Goal: Task Accomplishment & Management: Use online tool/utility

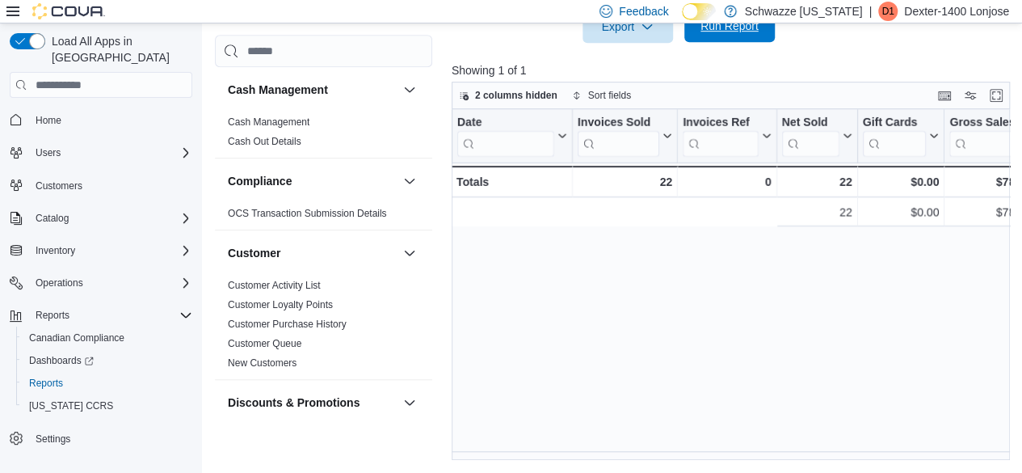
scroll to position [0, 488]
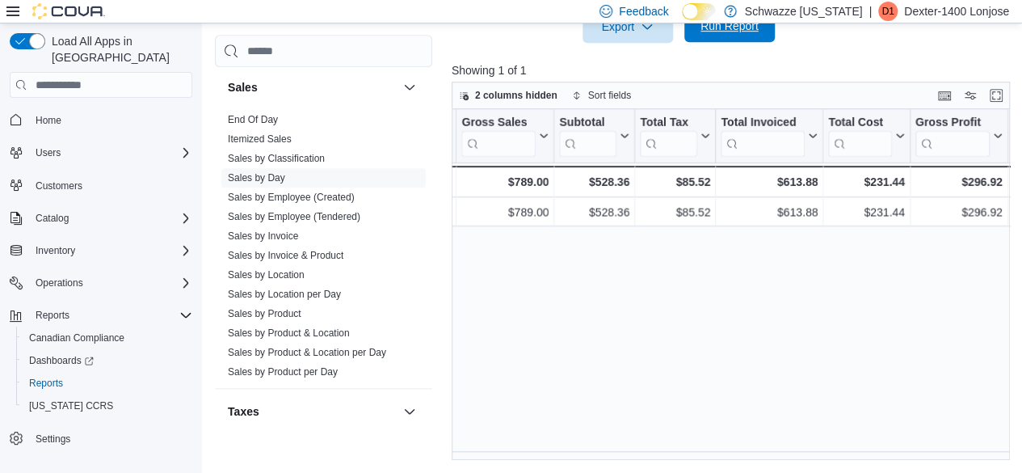
click at [718, 38] on span "Run Report" at bounding box center [729, 26] width 71 height 32
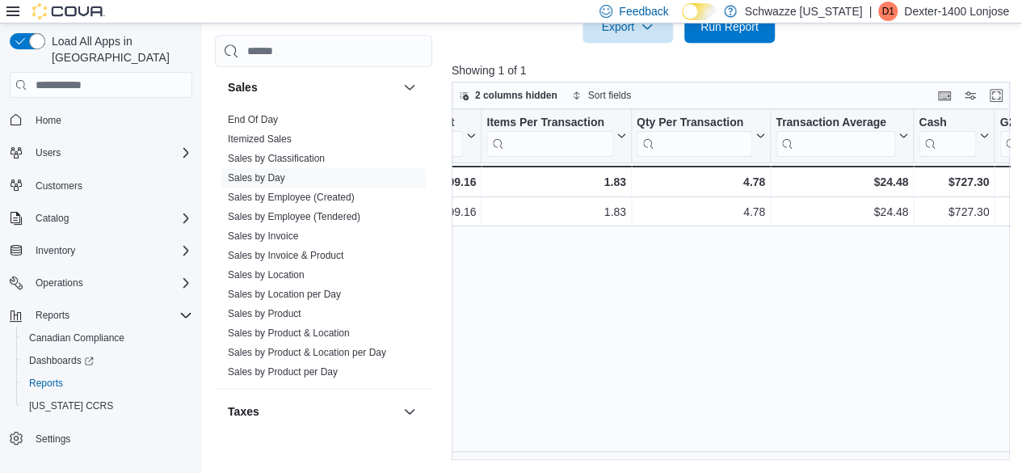
scroll to position [0, 1281]
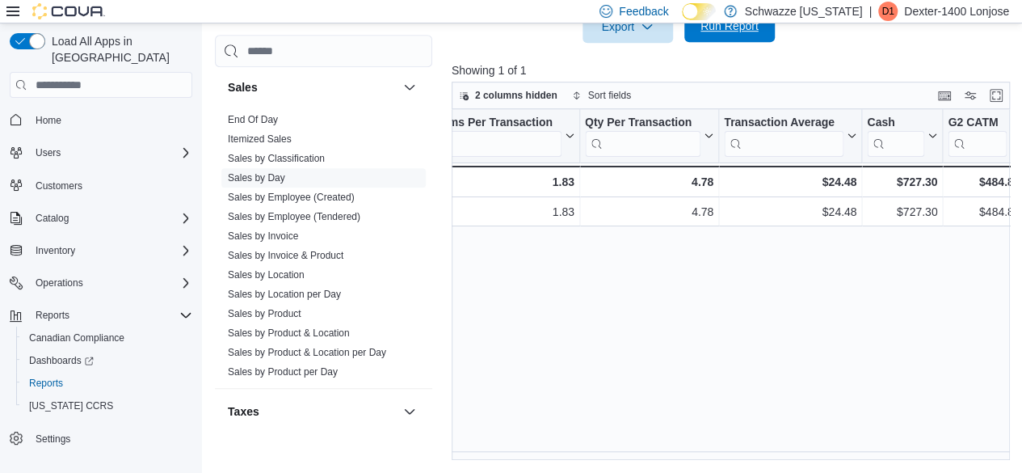
click at [744, 40] on span "Run Report" at bounding box center [729, 26] width 71 height 32
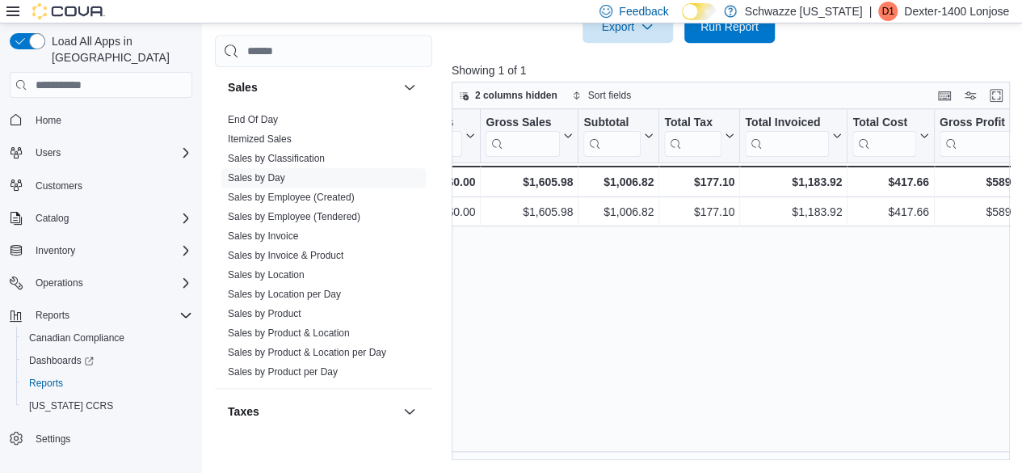
scroll to position [0, 465]
click at [688, 285] on div "Date Click to view column header actions Invoices Sold Click to view column hea…" at bounding box center [734, 284] width 564 height 351
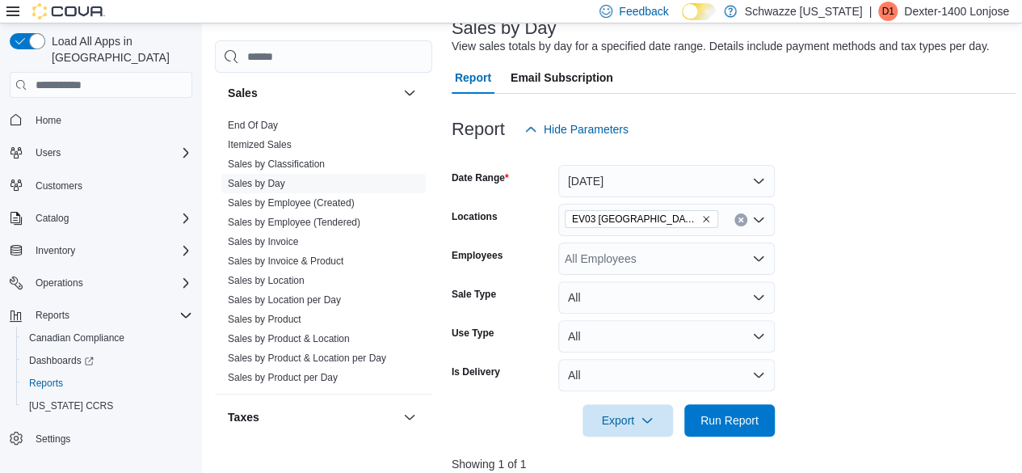
scroll to position [186, 0]
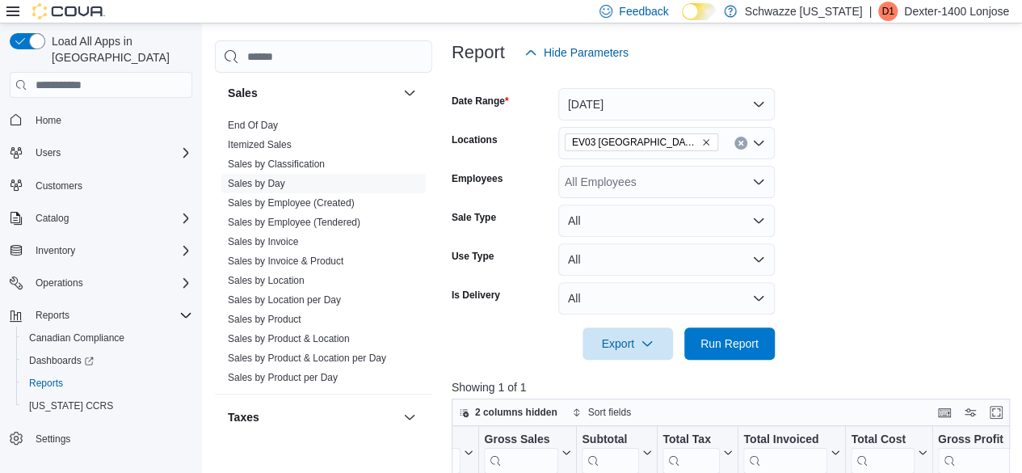
click at [961, 149] on form "Date Range [DATE] Locations EV03 [GEOGRAPHIC_DATA] Employees All Employees Sale…" at bounding box center [734, 214] width 564 height 291
click at [759, 337] on span "Run Report" at bounding box center [729, 342] width 71 height 32
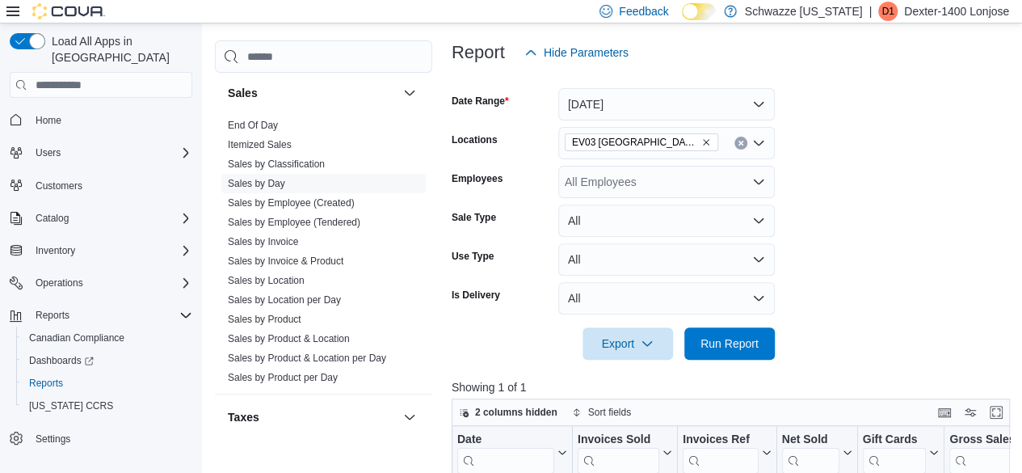
click at [856, 282] on form "Date Range [DATE] Locations EV03 [GEOGRAPHIC_DATA] Employees All Employees Sale…" at bounding box center [734, 214] width 564 height 291
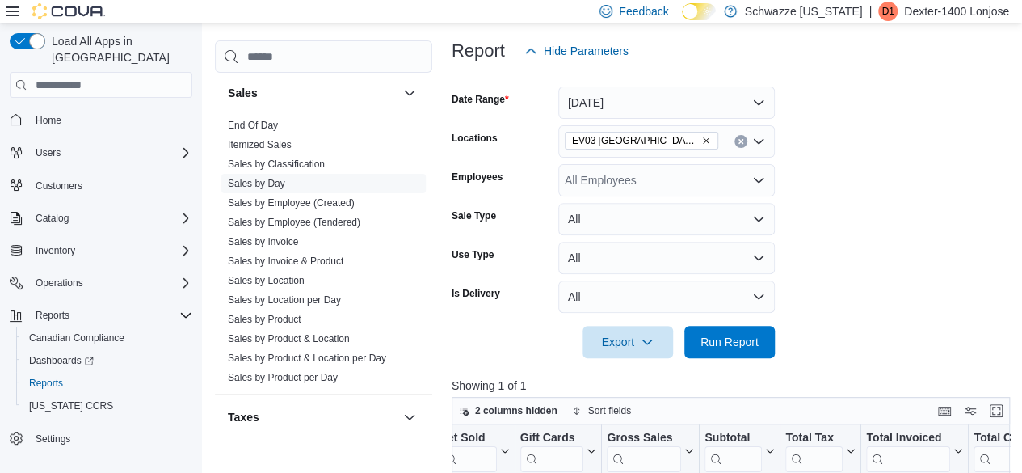
scroll to position [200, 0]
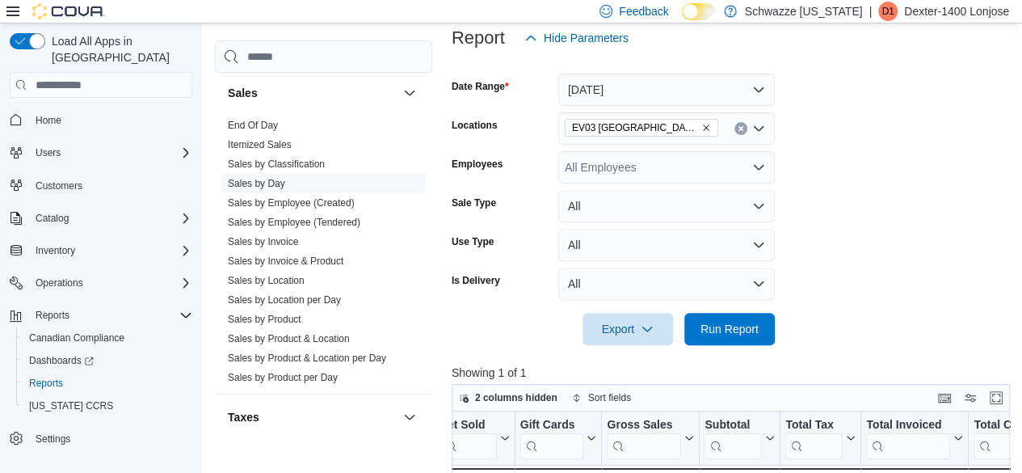
click at [867, 178] on form "Date Range [DATE] Locations EV03 [GEOGRAPHIC_DATA] Employees All Employees Sale…" at bounding box center [734, 199] width 564 height 291
click at [913, 256] on form "Date Range [DATE] Locations EV03 [GEOGRAPHIC_DATA] Employees All Employees Sale…" at bounding box center [734, 199] width 564 height 291
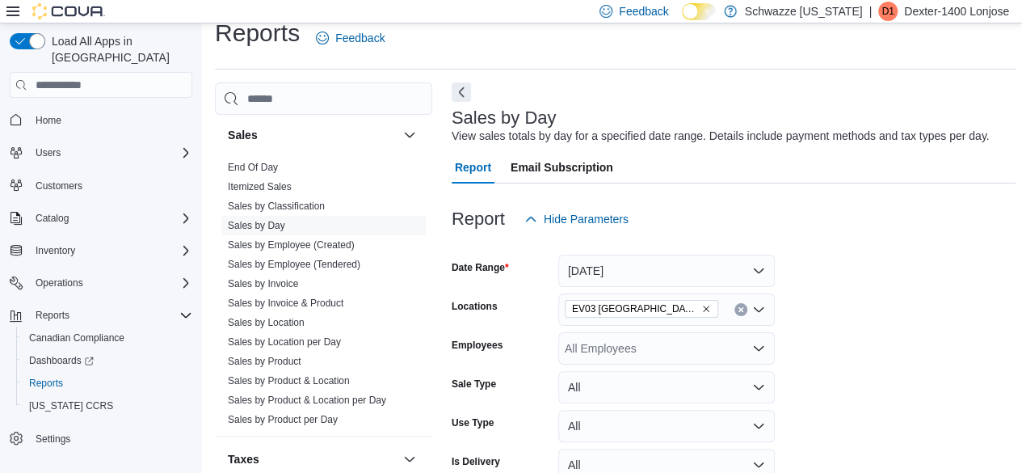
scroll to position [0, 0]
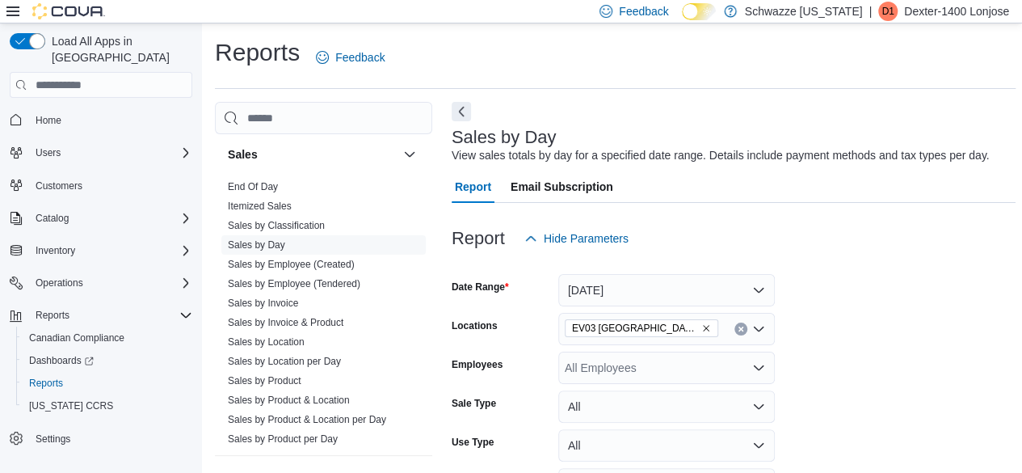
click at [875, 77] on div "Reports Feedback" at bounding box center [615, 57] width 801 height 42
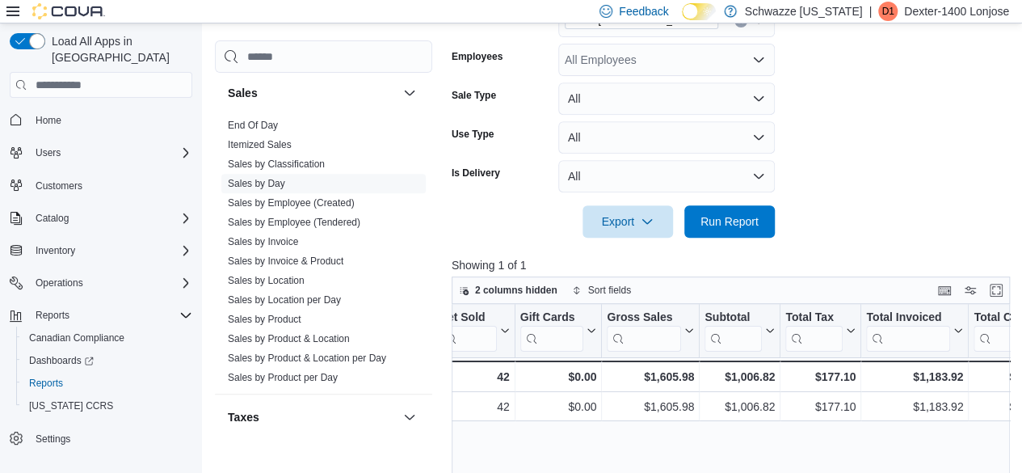
scroll to position [307, 0]
click at [326, 224] on link "Sales by Employee (Tendered)" at bounding box center [294, 222] width 132 height 11
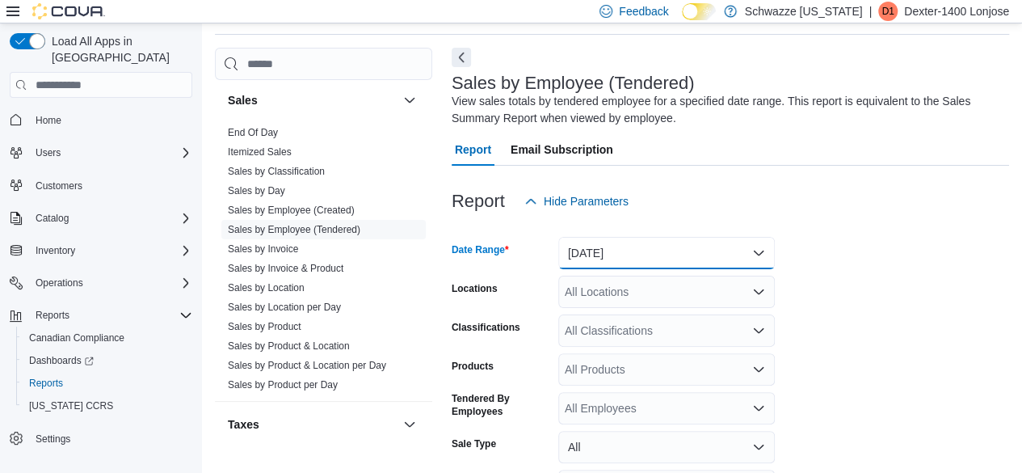
click at [672, 263] on button "[DATE]" at bounding box center [666, 253] width 217 height 32
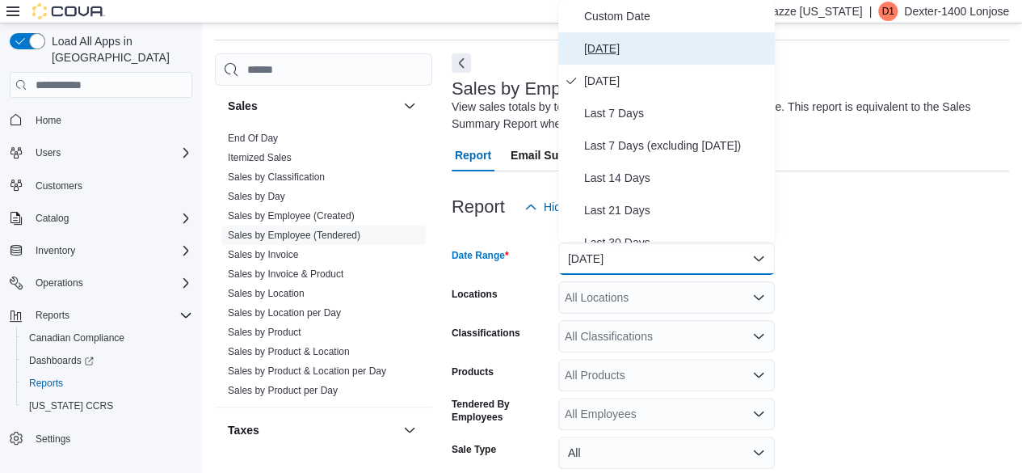
click at [603, 40] on span "[DATE]" at bounding box center [676, 48] width 184 height 19
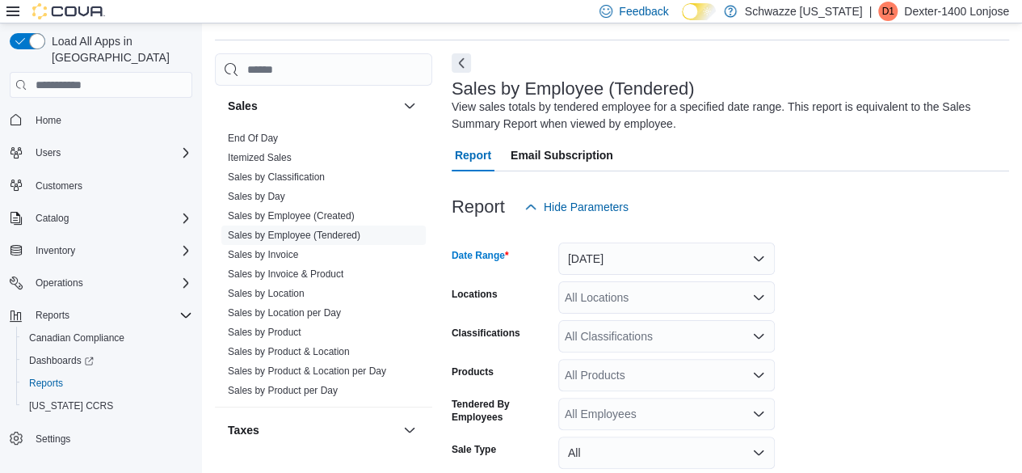
click at [700, 288] on div "All Locations" at bounding box center [666, 297] width 217 height 32
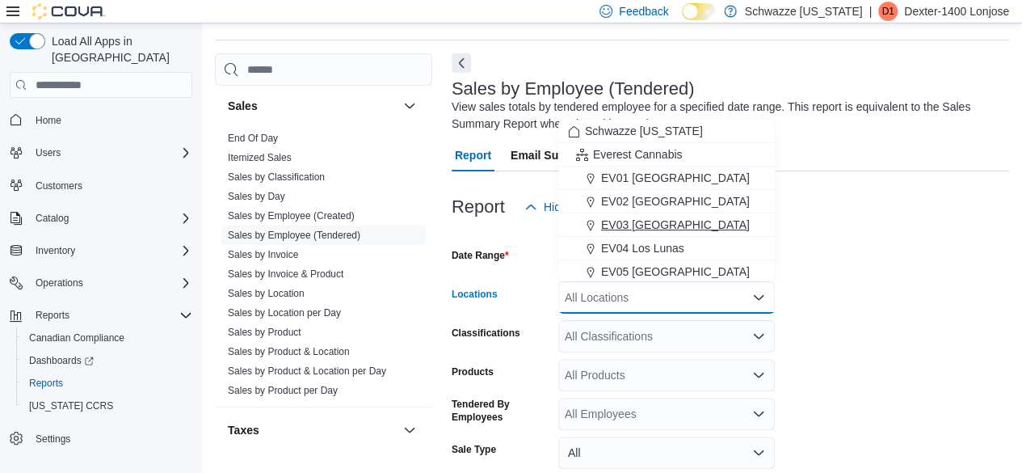
click at [669, 221] on span "EV03 [GEOGRAPHIC_DATA]" at bounding box center [675, 225] width 149 height 16
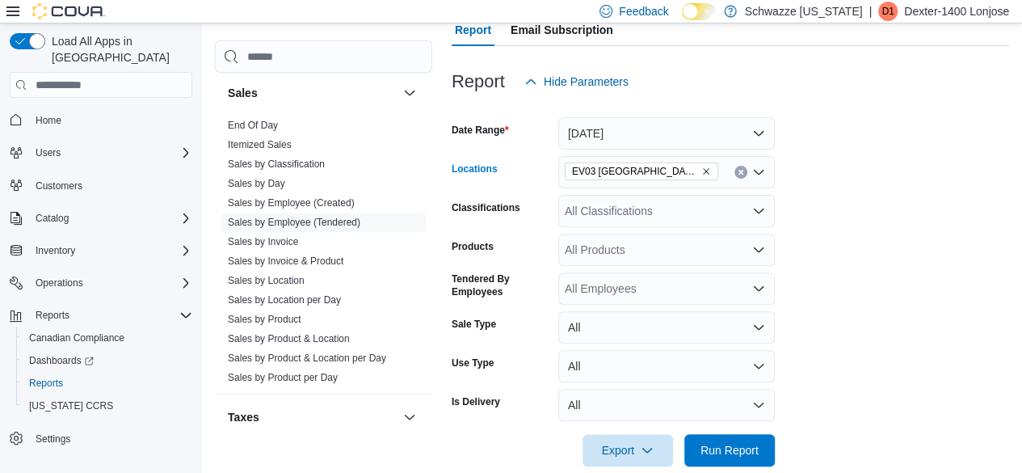
scroll to position [199, 0]
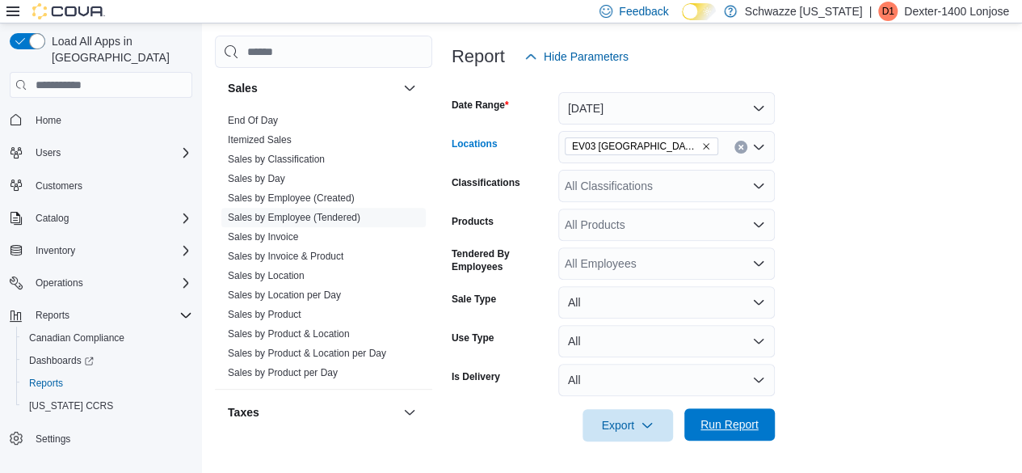
click at [750, 427] on span "Run Report" at bounding box center [729, 424] width 58 height 16
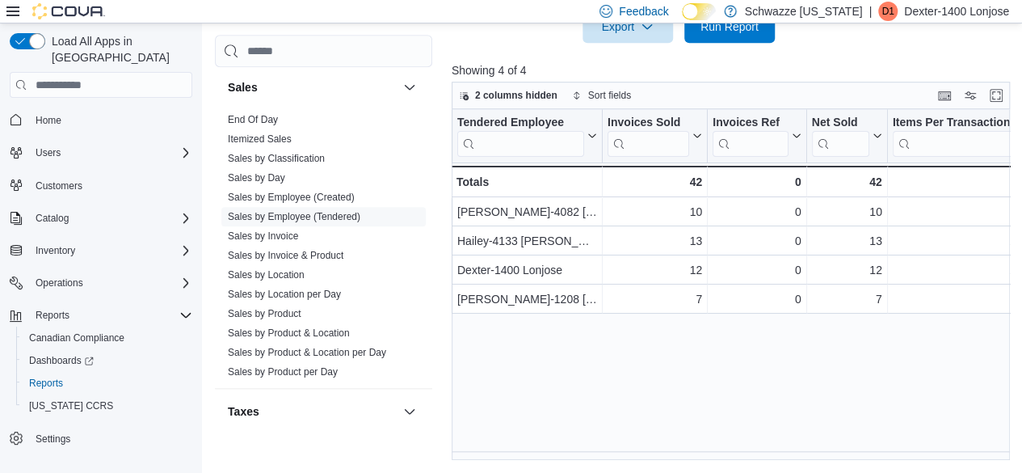
click at [681, 433] on div "Tendered Employee Click to view column header actions Invoices Sold Click to vi…" at bounding box center [734, 284] width 564 height 351
click at [570, 44] on div at bounding box center [734, 52] width 564 height 19
click at [746, 33] on span "Run Report" at bounding box center [729, 26] width 58 height 16
